Goal: Task Accomplishment & Management: Use online tool/utility

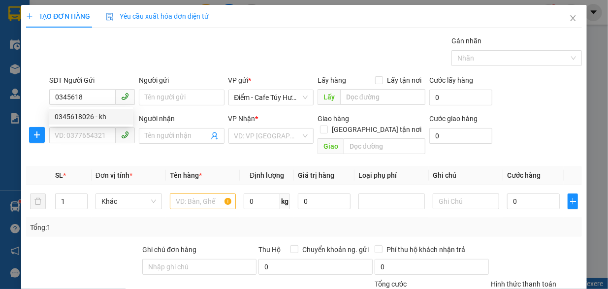
click at [85, 115] on div "0345618026 - kh" at bounding box center [91, 116] width 72 height 11
type input "0345618026"
type input "kh"
type input "0345618026"
click at [83, 135] on input "SĐT Người Nhận" at bounding box center [82, 135] width 66 height 16
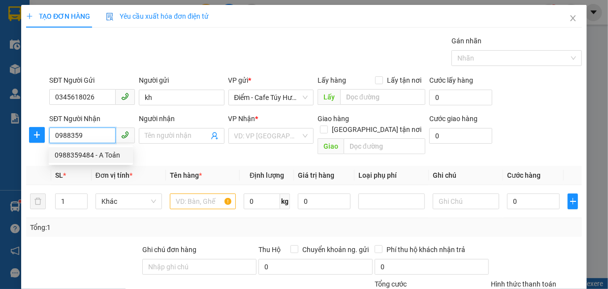
click at [95, 155] on div "0988359484 - A Toản" at bounding box center [91, 155] width 72 height 11
type input "0988359484"
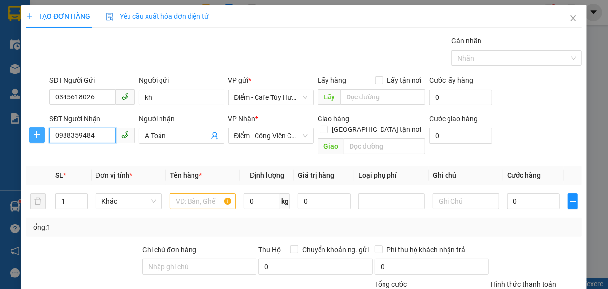
type input "A Toản"
type input "0988359484"
click at [33, 133] on icon "plus" at bounding box center [37, 135] width 8 height 8
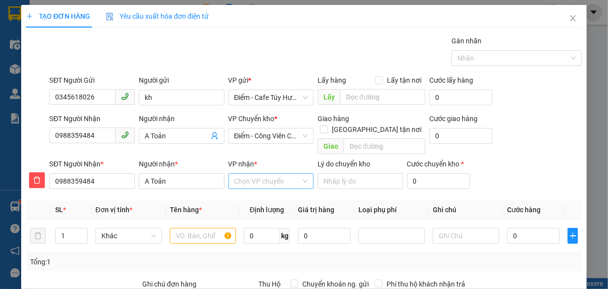
click at [262, 174] on input "VP nhận *" at bounding box center [267, 181] width 67 height 15
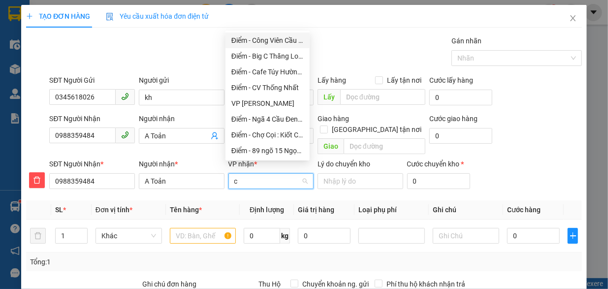
type input "cv"
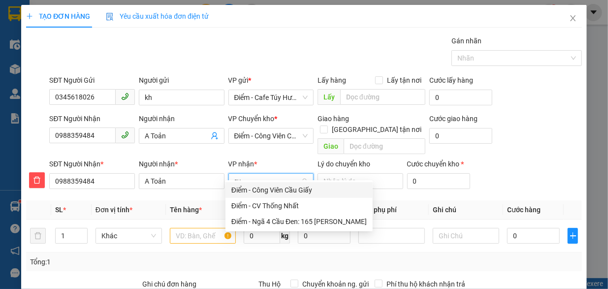
click at [269, 187] on div "Điểm - Công Viên Cầu Giấy" at bounding box center [298, 190] width 135 height 11
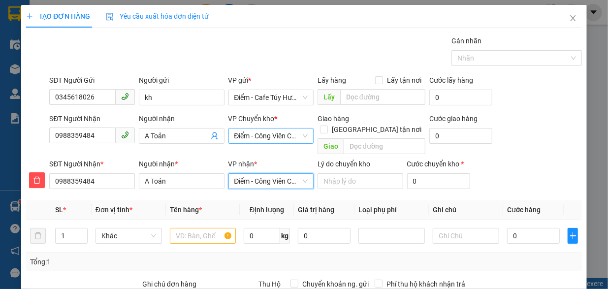
click at [259, 129] on span "Điểm - Công Viên Cầu Giấy" at bounding box center [271, 135] width 74 height 15
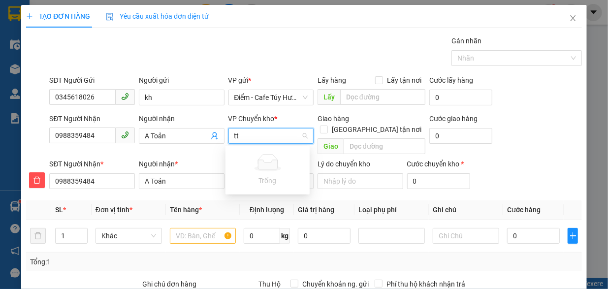
type input "t"
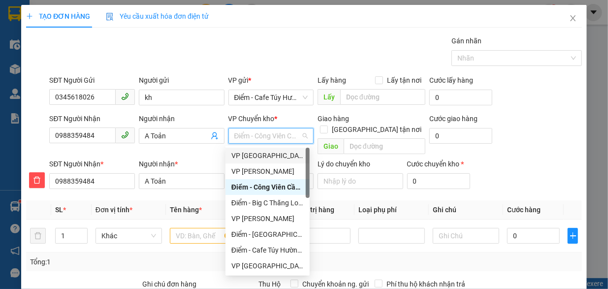
click at [261, 156] on div "VP [GEOGRAPHIC_DATA]" at bounding box center [267, 155] width 72 height 11
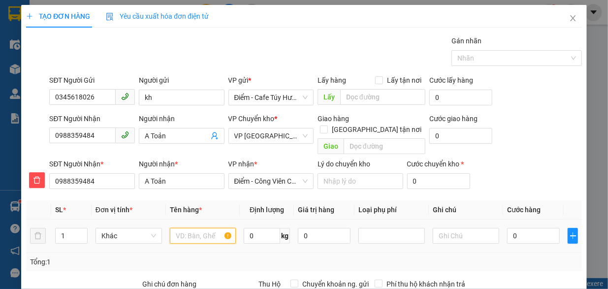
click at [203, 228] on input "text" at bounding box center [203, 236] width 66 height 16
type input "bọc hồng đt"
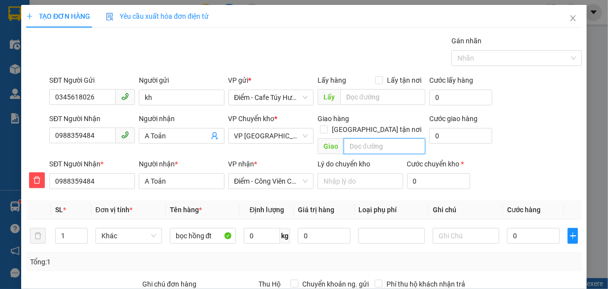
click at [369, 138] on input "text" at bounding box center [385, 146] width 82 height 16
type input "."
click at [443, 132] on input "0" at bounding box center [460, 136] width 63 height 16
type input "5"
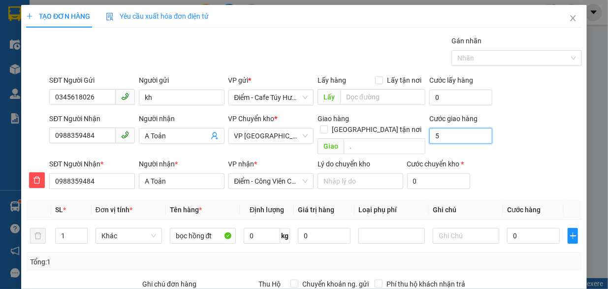
type input "5"
click at [519, 228] on input "0" at bounding box center [533, 236] width 53 height 16
type input "5.000"
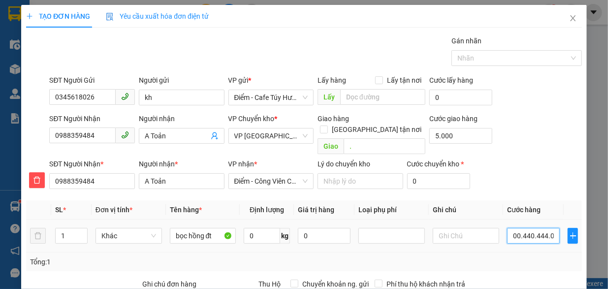
type input "004.404.440.444.404.444.400.444.445"
type input "4.4.044.404.444.044.444e+24"
drag, startPoint x: 550, startPoint y: 225, endPoint x: 501, endPoint y: 228, distance: 48.8
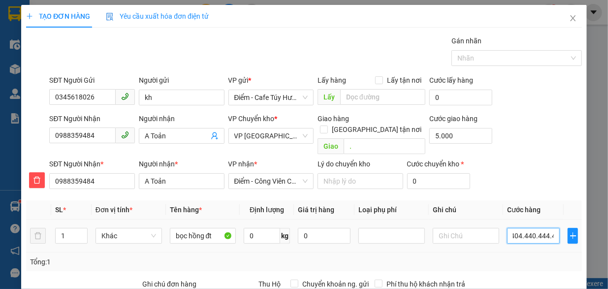
click at [507, 228] on input "004.404.440.444.404.444.400.444.445" at bounding box center [533, 236] width 53 height 16
type input "0"
type input "5.000"
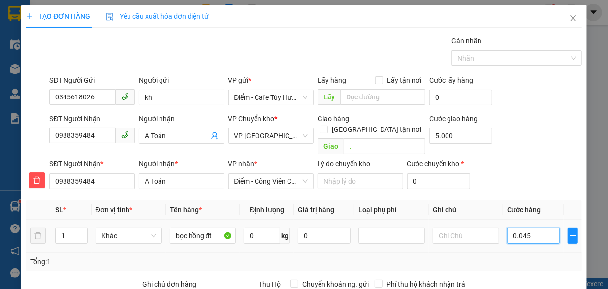
type input "0"
type input "5.000"
type input "0.045"
type input "5.045"
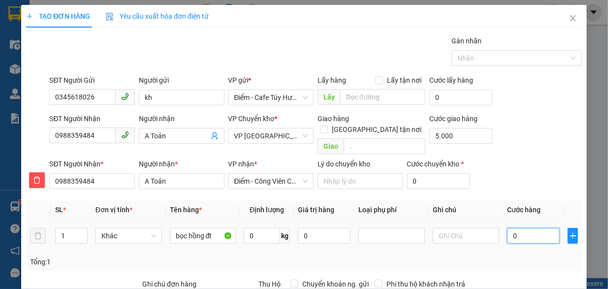
type input "5.045"
click at [527, 173] on div "SĐT Người Nhận * 0988359484 Người nhận * A Toản VP nhận * Điểm - Công Viên Cầu …" at bounding box center [315, 175] width 536 height 34
type input "45.000"
type input "50.000"
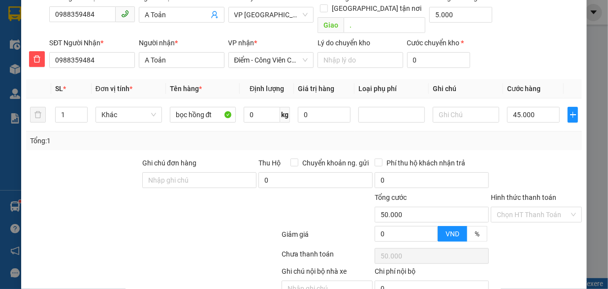
scroll to position [158, 0]
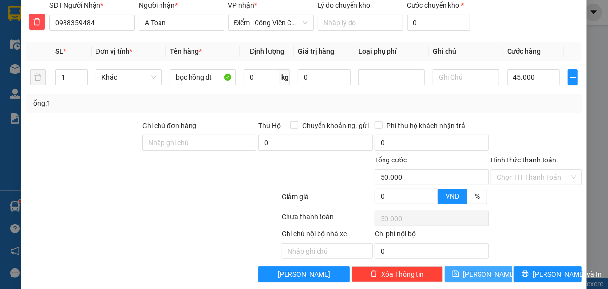
click at [476, 269] on span "[PERSON_NAME]" at bounding box center [489, 274] width 53 height 11
type input "0"
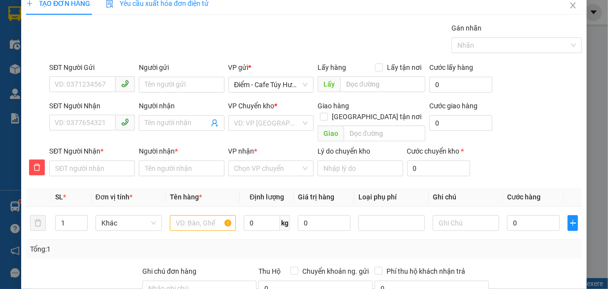
scroll to position [0, 0]
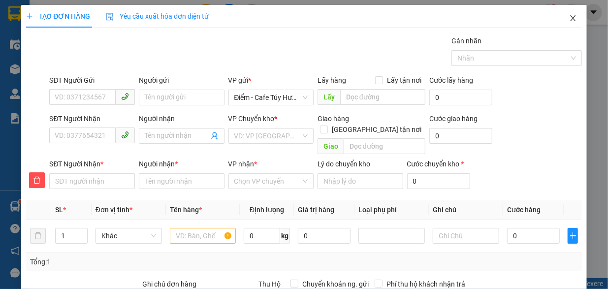
click at [569, 19] on icon "close" at bounding box center [573, 18] width 8 height 8
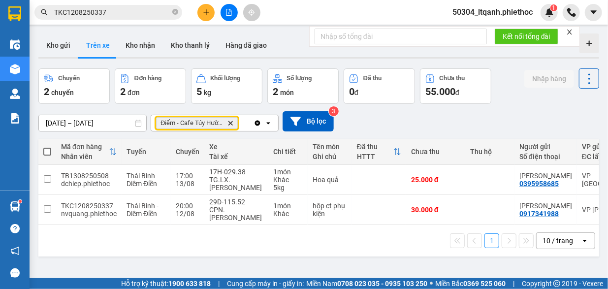
click at [233, 124] on span "Điểm - Cafe Túy Hường - [GEOGRAPHIC_DATA] Delete" at bounding box center [197, 123] width 82 height 12
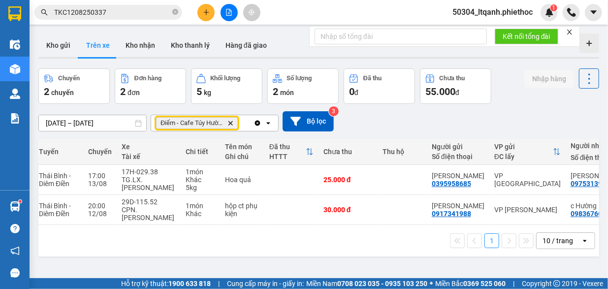
scroll to position [0, 215]
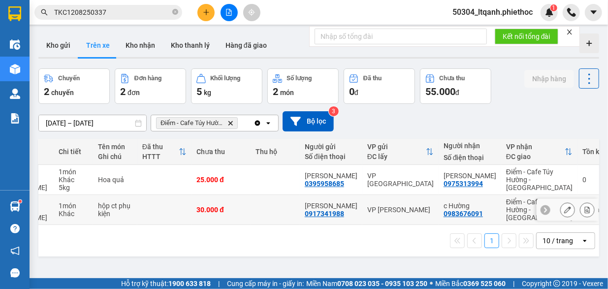
click at [262, 218] on td at bounding box center [275, 210] width 49 height 30
checkbox input "true"
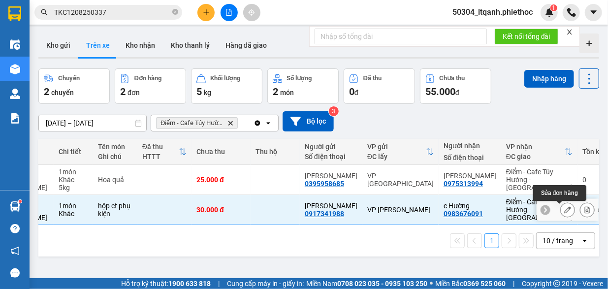
click at [564, 213] on icon at bounding box center [567, 209] width 7 height 7
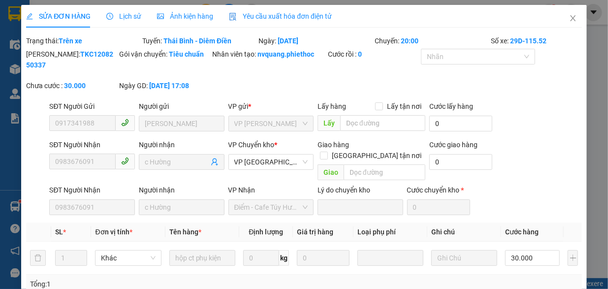
type input "0917341988"
type input "[PERSON_NAME]"
type input "0983676091"
type input "c Hường"
type input "30.000"
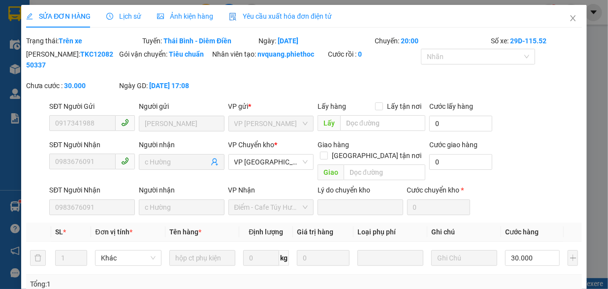
type input "30.000"
click at [354, 164] on input "text" at bounding box center [385, 172] width 82 height 16
type input "."
click at [327, 152] on input "[GEOGRAPHIC_DATA] tận nơi" at bounding box center [323, 155] width 7 height 7
checkbox input "true"
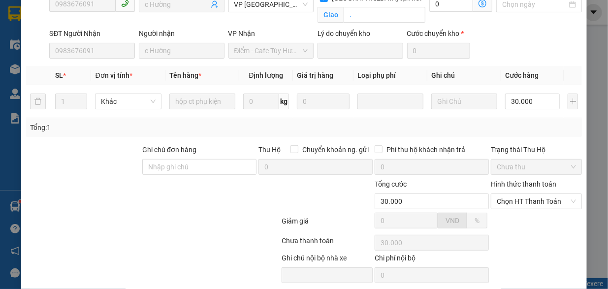
scroll to position [193, 0]
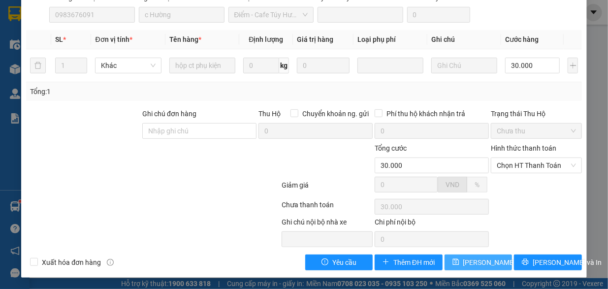
click at [468, 261] on span "[PERSON_NAME] thay đổi" at bounding box center [502, 262] width 79 height 11
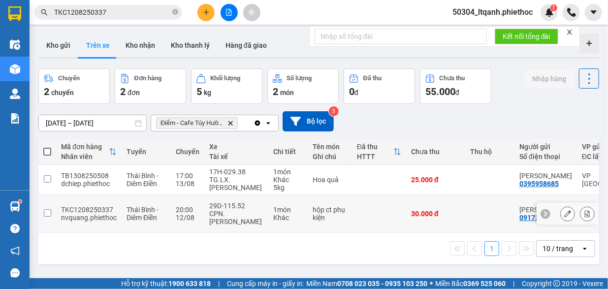
click at [391, 207] on td at bounding box center [379, 214] width 54 height 38
checkbox input "true"
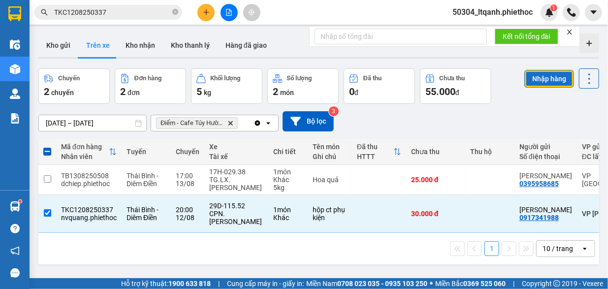
click at [534, 81] on button "Nhập hàng" at bounding box center [549, 79] width 50 height 18
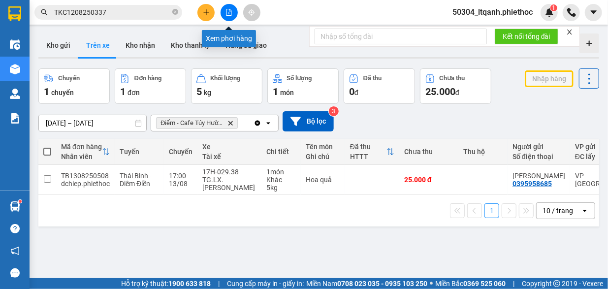
click at [225, 11] on icon "file-add" at bounding box center [228, 12] width 7 height 7
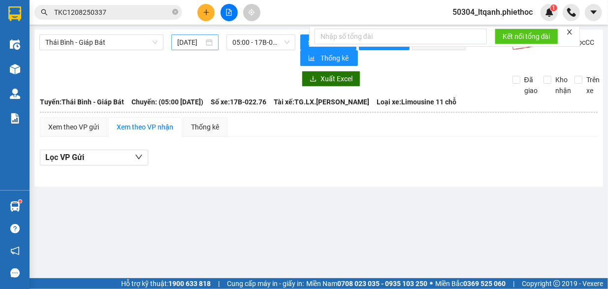
click at [182, 46] on input "[DATE]" at bounding box center [190, 42] width 27 height 11
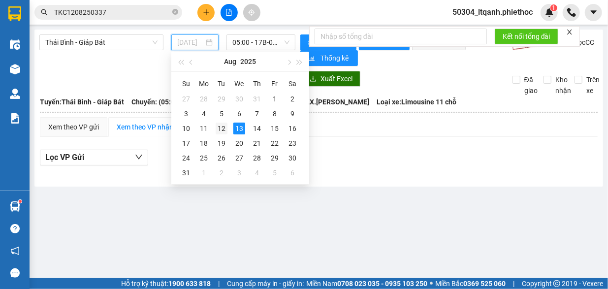
click at [227, 128] on td "12" at bounding box center [222, 128] width 18 height 15
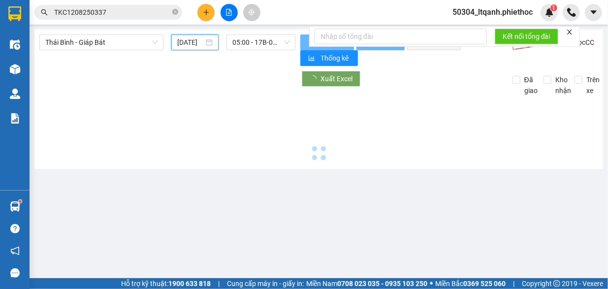
type input "[DATE]"
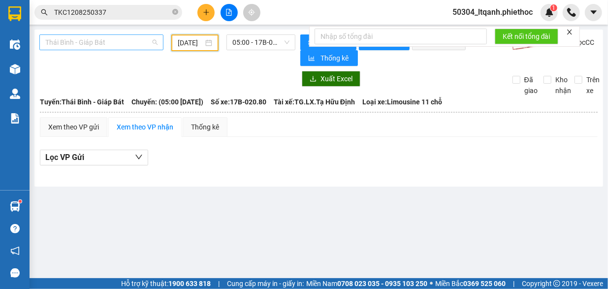
click at [99, 43] on span "Thái Bình - Giáp Bát" at bounding box center [101, 42] width 112 height 15
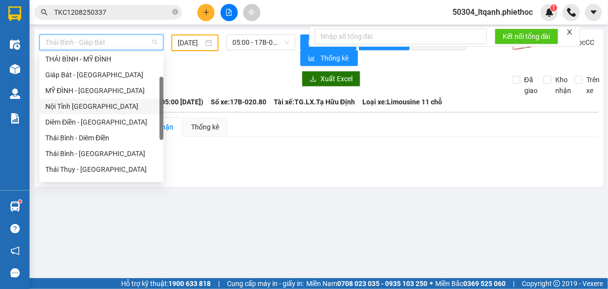
scroll to position [35, 0]
click at [87, 134] on div "Thái Bình - Diêm Điền" at bounding box center [101, 136] width 112 height 11
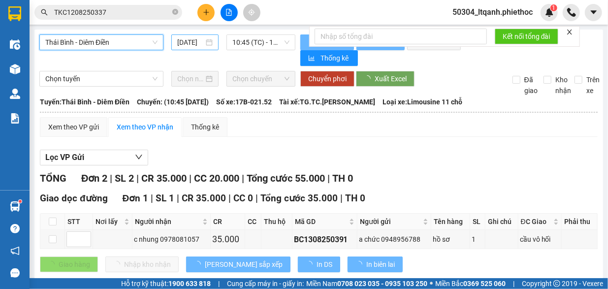
click at [186, 41] on input "[DATE]" at bounding box center [190, 42] width 27 height 11
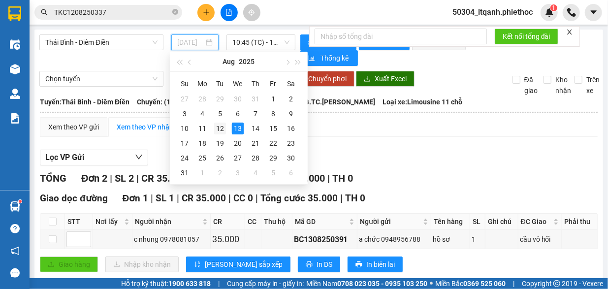
click at [222, 131] on div "12" at bounding box center [220, 129] width 12 height 12
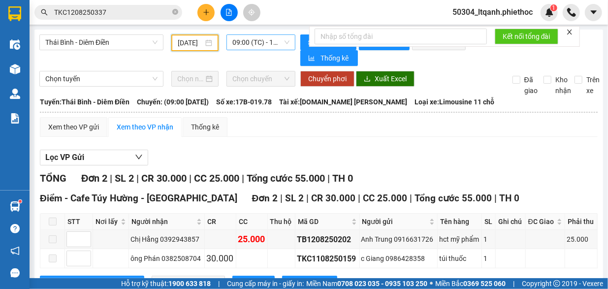
click at [261, 39] on span "09:00 (TC) - 17B-019.78" at bounding box center [260, 42] width 57 height 15
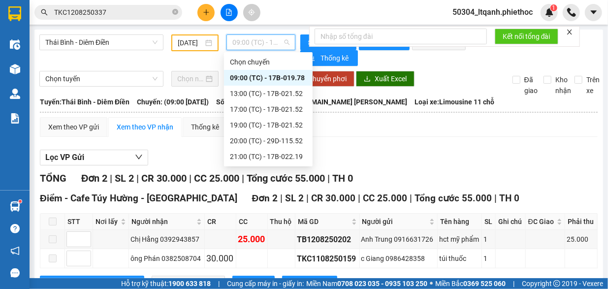
click at [264, 81] on div "09:00 (TC) - 17B-019.78" at bounding box center [268, 77] width 77 height 11
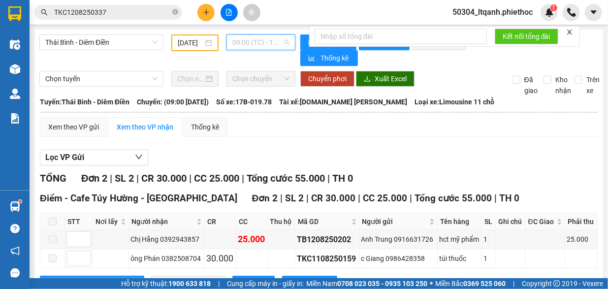
click at [243, 38] on span "09:00 (TC) - 17B-019.78" at bounding box center [260, 42] width 57 height 15
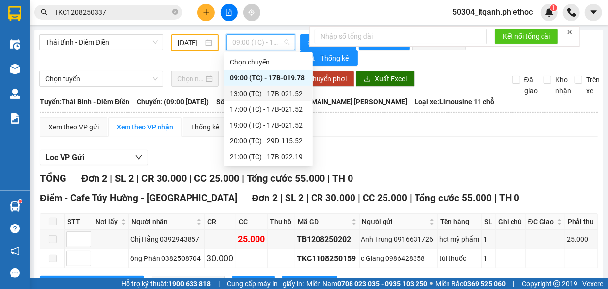
click at [242, 95] on div "13:00 (TC) - 17B-021.52" at bounding box center [268, 93] width 77 height 11
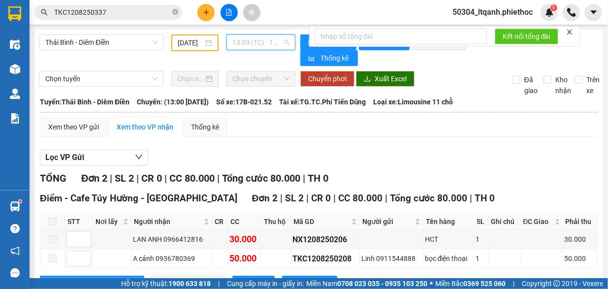
click at [245, 43] on span "13:00 (TC) - 17B-021.52" at bounding box center [260, 42] width 57 height 15
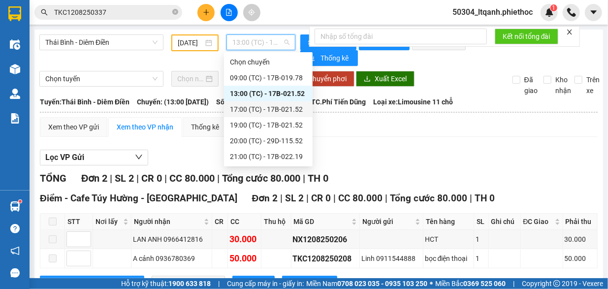
click at [252, 111] on div "17:00 (TC) - 17B-021.52" at bounding box center [268, 109] width 77 height 11
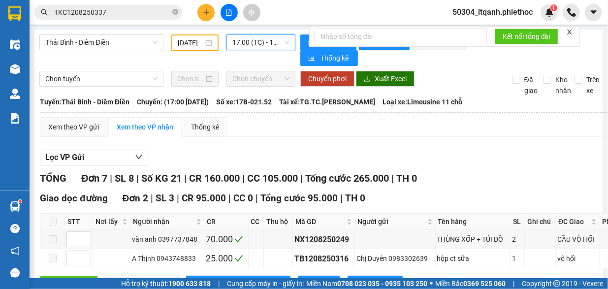
click at [249, 48] on span "17:00 (TC) - 17B-021.52" at bounding box center [260, 42] width 57 height 15
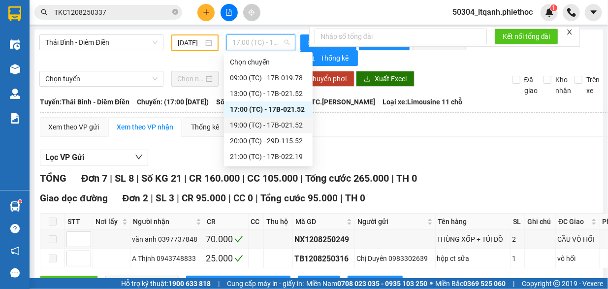
click at [248, 123] on div "19:00 (TC) - 17B-021.52" at bounding box center [268, 125] width 77 height 11
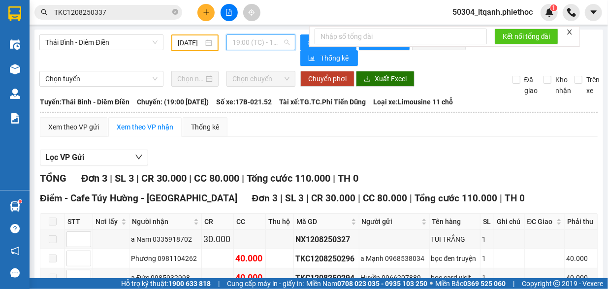
click at [247, 47] on span "19:00 (TC) - 17B-021.52" at bounding box center [260, 42] width 57 height 15
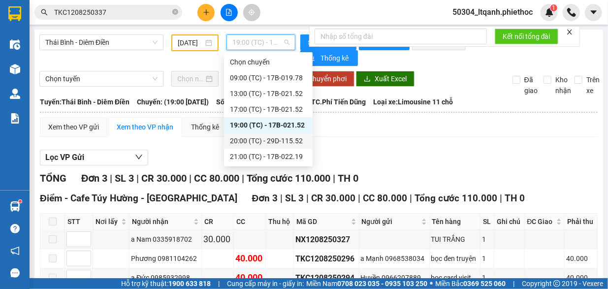
click at [244, 142] on div "20:00 (TC) - 29D-115.52" at bounding box center [268, 140] width 77 height 11
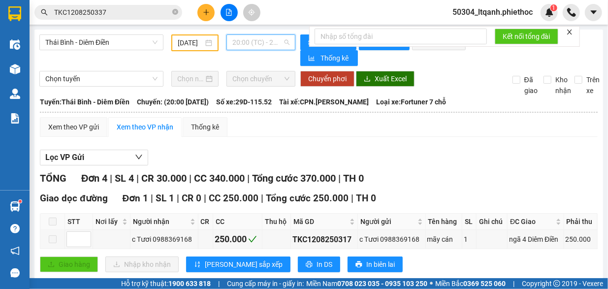
click at [242, 41] on span "20:00 (TC) - 29D-115.52" at bounding box center [260, 42] width 57 height 15
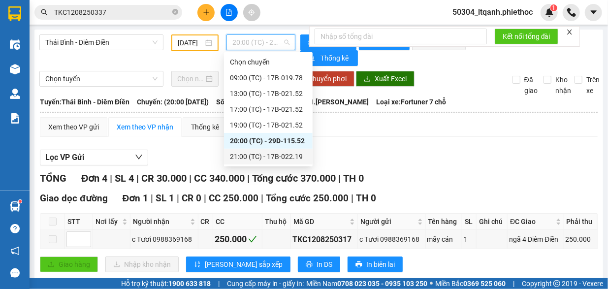
click at [264, 156] on div "21:00 (TC) - 17B-022.19" at bounding box center [268, 156] width 77 height 11
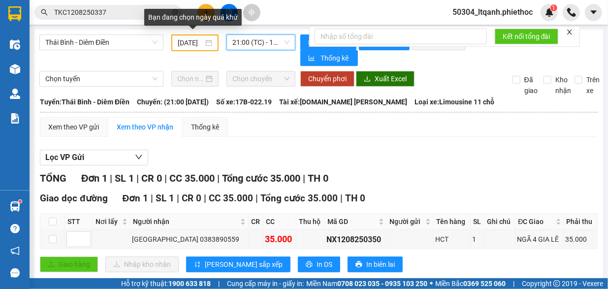
click at [183, 43] on input "[DATE]" at bounding box center [191, 42] width 26 height 11
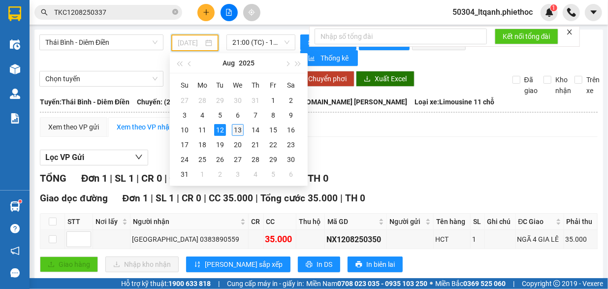
click at [239, 128] on div "13" at bounding box center [238, 130] width 12 height 12
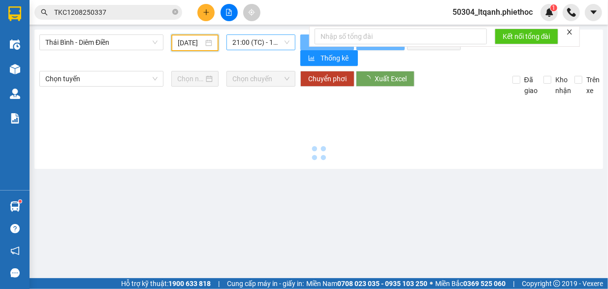
click at [245, 40] on span "21:00 (TC) - 17B-022.19" at bounding box center [260, 42] width 57 height 15
type input "[DATE]"
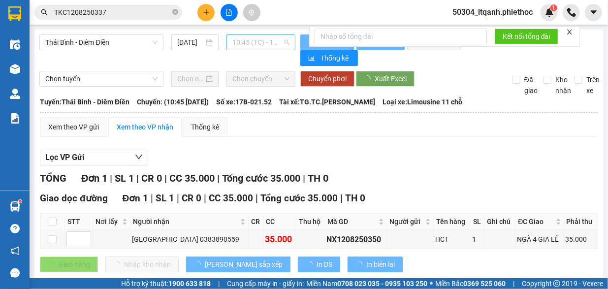
click at [245, 40] on span "10:45 (TC) - 17B-021.52" at bounding box center [260, 42] width 57 height 15
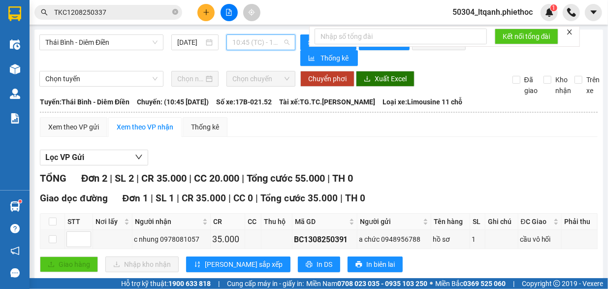
click at [253, 39] on span "10:45 (TC) - 17B-021.52" at bounding box center [260, 42] width 57 height 15
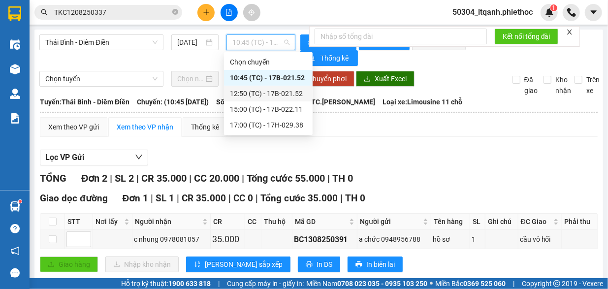
click at [255, 90] on div "12:50 (TC) - 17B-021.52" at bounding box center [268, 93] width 77 height 11
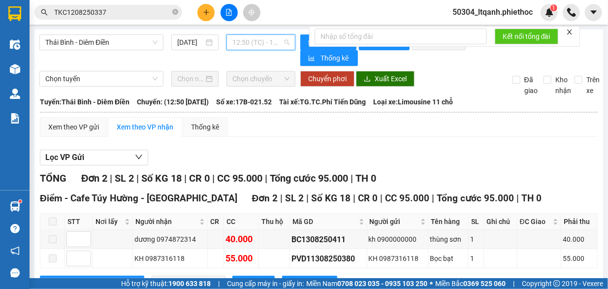
click at [235, 44] on span "12:50 (TC) - 17B-021.52" at bounding box center [260, 42] width 57 height 15
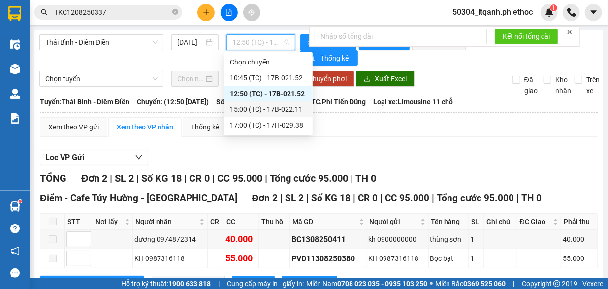
click at [243, 110] on div "15:00 (TC) - 17B-022.11" at bounding box center [268, 109] width 77 height 11
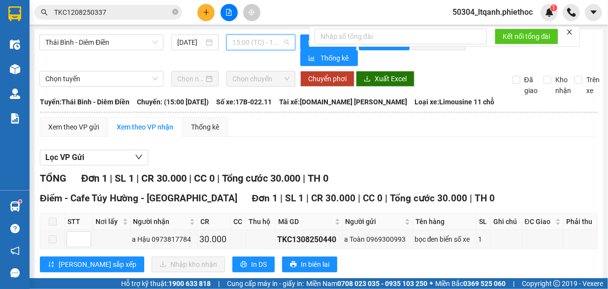
click at [252, 40] on span "15:00 (TC) - 17B-022.11" at bounding box center [260, 42] width 57 height 15
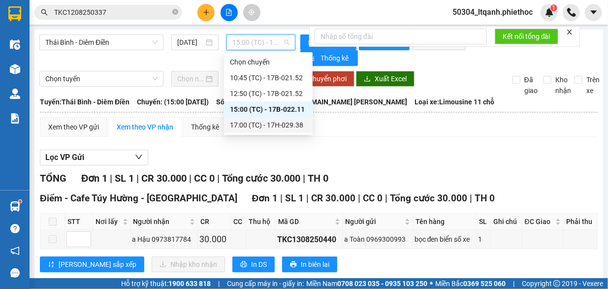
click at [258, 129] on div "17:00 (TC) - 17H-029.38" at bounding box center [268, 125] width 77 height 11
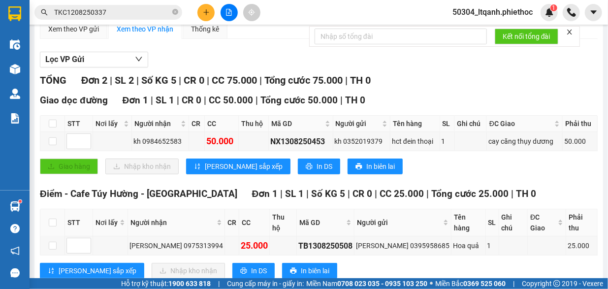
scroll to position [113, 0]
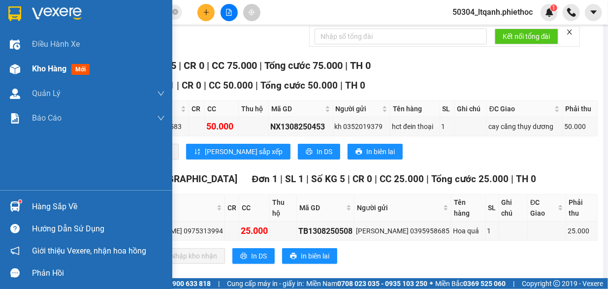
click at [18, 70] on img at bounding box center [15, 69] width 10 height 10
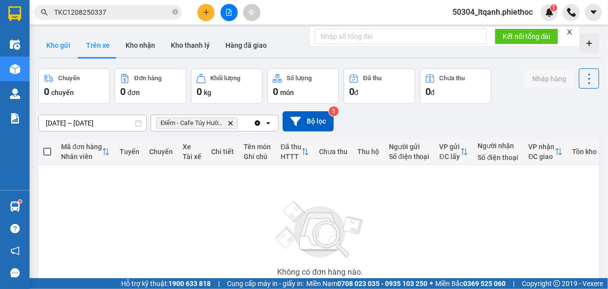
click at [63, 47] on button "Kho gửi" at bounding box center [58, 45] width 40 height 24
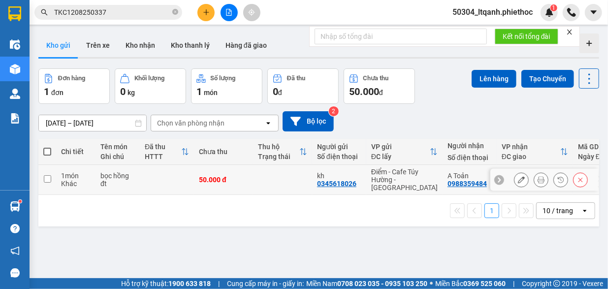
click at [150, 173] on td at bounding box center [167, 180] width 54 height 30
checkbox input "true"
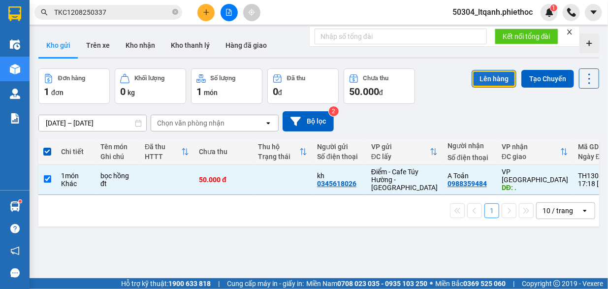
click at [479, 78] on button "Lên hàng" at bounding box center [494, 79] width 45 height 18
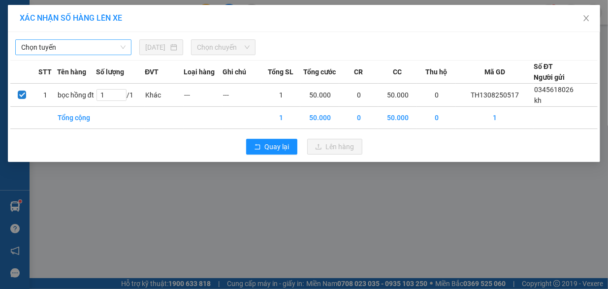
click at [66, 46] on span "Chọn tuyến" at bounding box center [73, 47] width 104 height 15
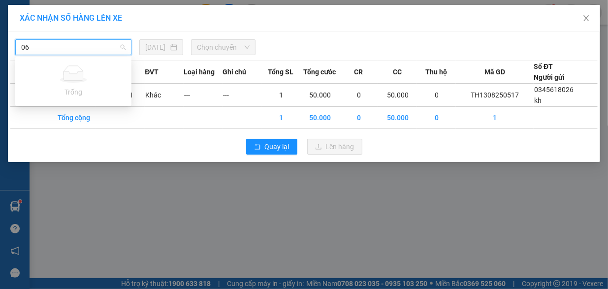
type input "0"
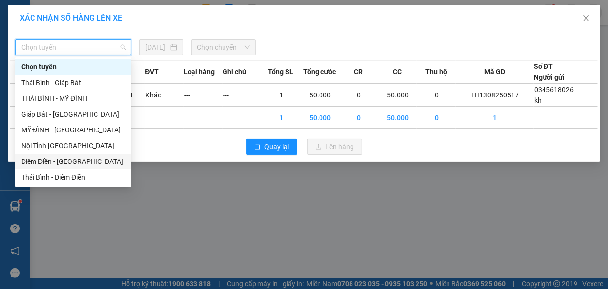
click at [71, 164] on div "Diêm Điền - [GEOGRAPHIC_DATA]" at bounding box center [73, 161] width 104 height 11
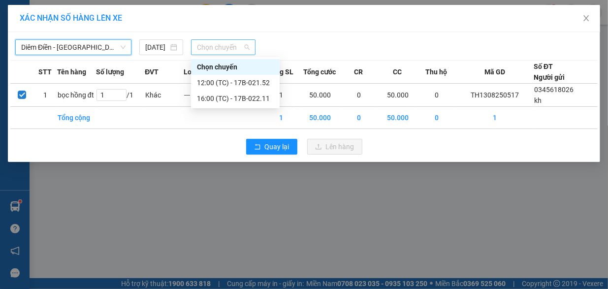
click at [209, 47] on span "Chọn chuyến" at bounding box center [223, 47] width 53 height 15
type input "0"
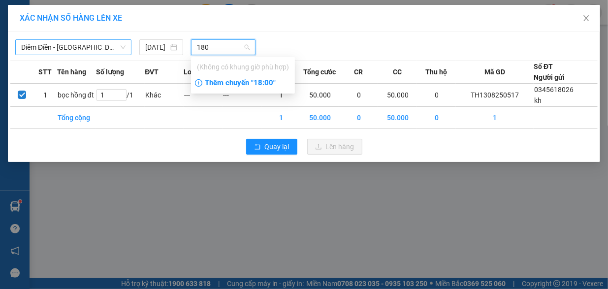
type input "180"
click at [242, 82] on div "Thêm chuyến " 18:00 "" at bounding box center [243, 83] width 104 height 17
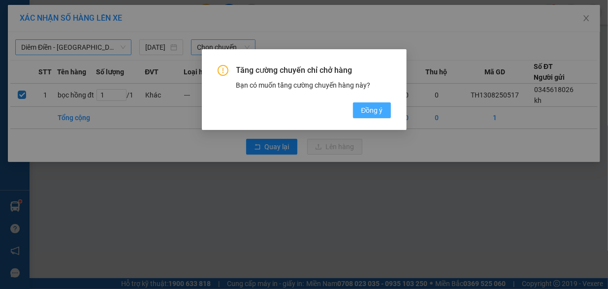
click at [368, 111] on span "Đồng ý" at bounding box center [372, 110] width 22 height 11
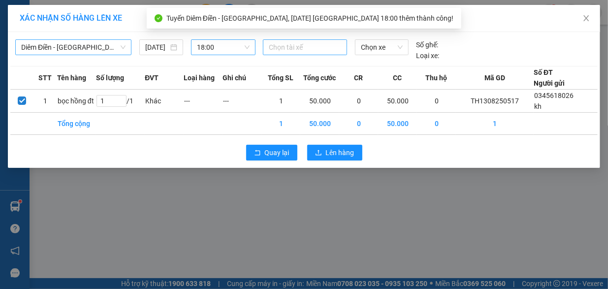
click at [300, 47] on div at bounding box center [304, 47] width 79 height 12
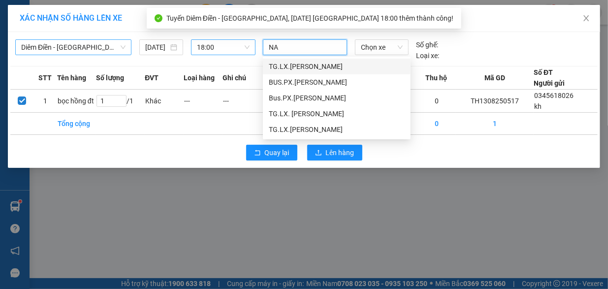
type input "NAM"
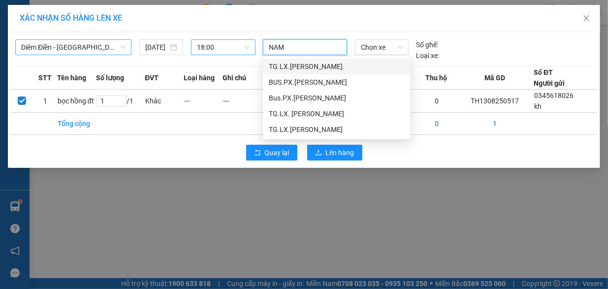
click at [317, 113] on div "TG.LX. [PERSON_NAME]" at bounding box center [337, 113] width 136 height 11
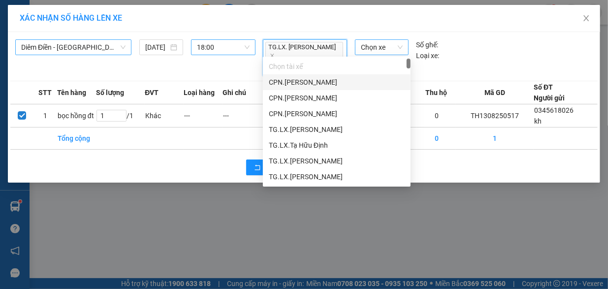
click at [381, 49] on span "Chọn xe" at bounding box center [382, 47] width 42 height 15
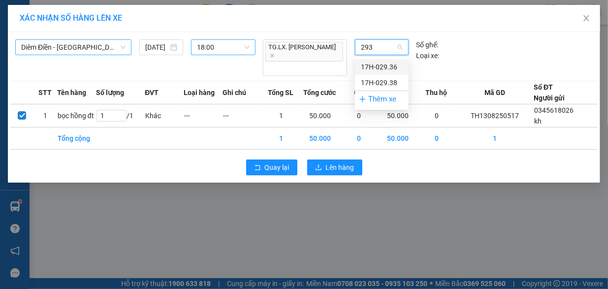
type input "2938"
click at [382, 69] on div "17H-029.38" at bounding box center [382, 67] width 42 height 11
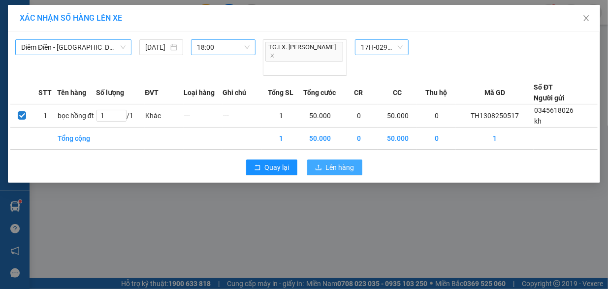
click at [334, 162] on span "Lên hàng" at bounding box center [340, 167] width 29 height 11
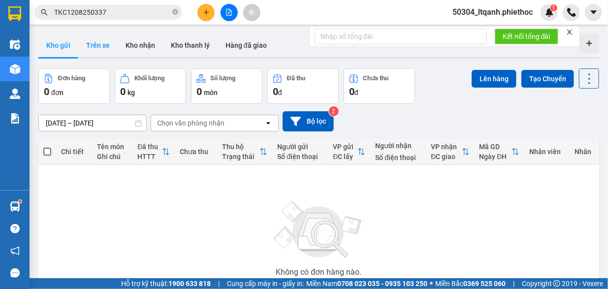
click at [93, 45] on button "Trên xe" at bounding box center [97, 45] width 39 height 24
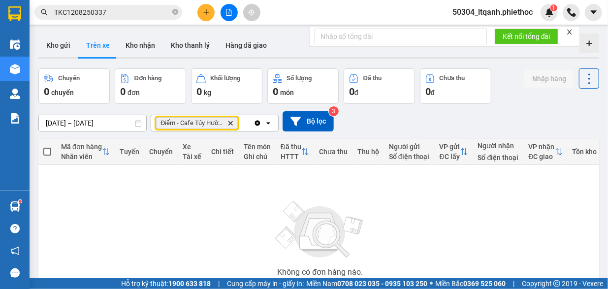
click at [229, 121] on icon "Delete" at bounding box center [230, 123] width 6 height 6
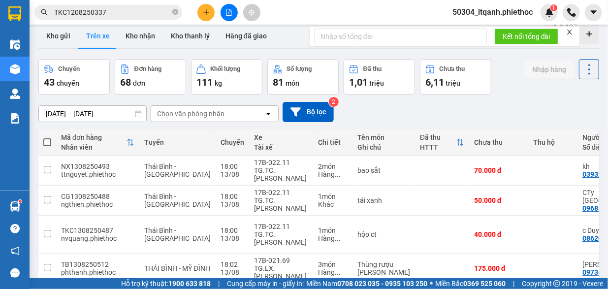
scroll to position [7, 0]
